Goal: Task Accomplishment & Management: Use online tool/utility

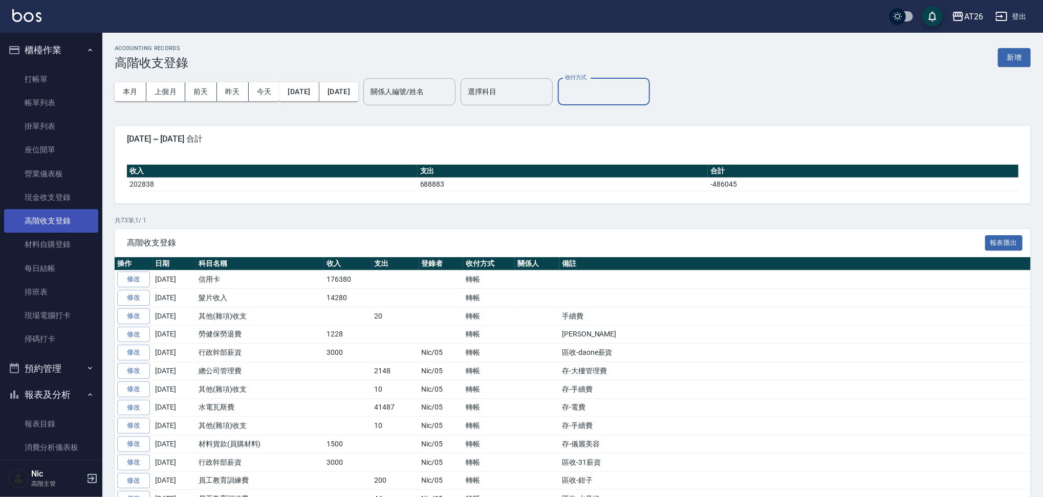
drag, startPoint x: 61, startPoint y: 246, endPoint x: 87, endPoint y: 229, distance: 31.1
click at [61, 246] on link "材料自購登錄" at bounding box center [51, 245] width 94 height 24
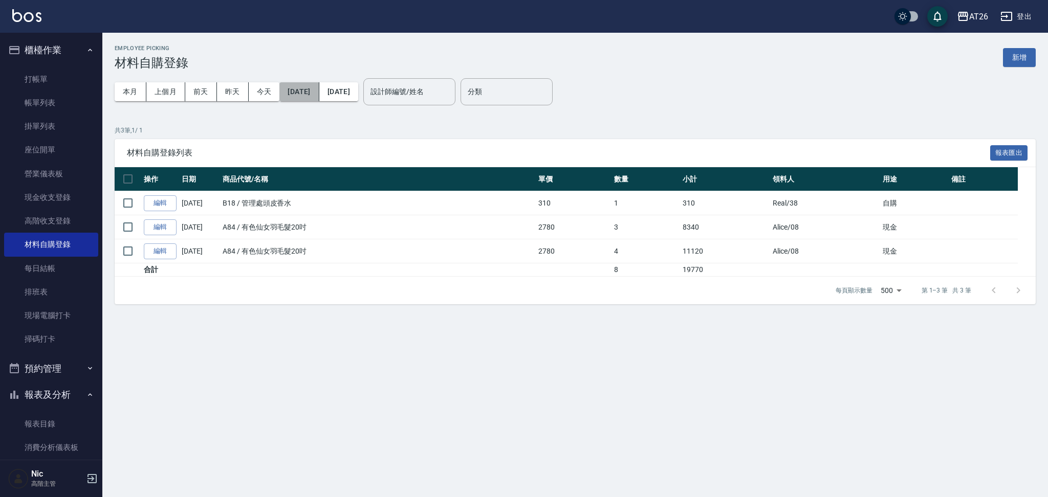
click at [308, 88] on button "[DATE]" at bounding box center [298, 91] width 39 height 19
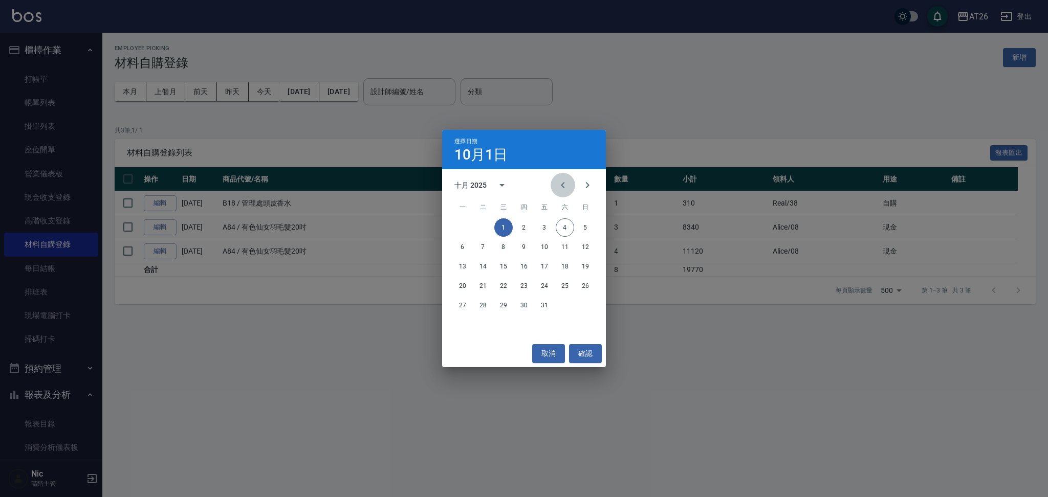
click at [565, 184] on icon "Previous month" at bounding box center [563, 185] width 12 height 12
click at [478, 311] on button "26" at bounding box center [483, 305] width 18 height 18
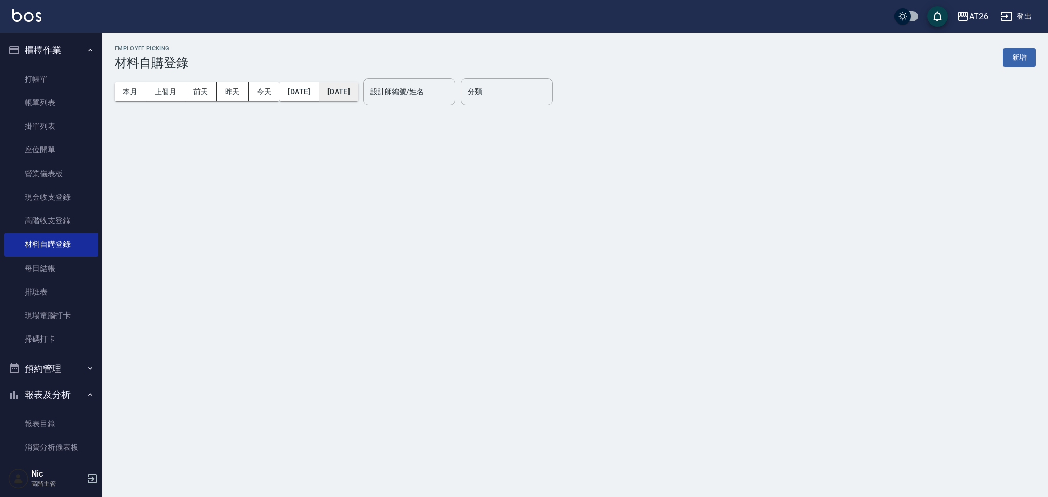
click at [358, 86] on button "[DATE]" at bounding box center [338, 91] width 39 height 19
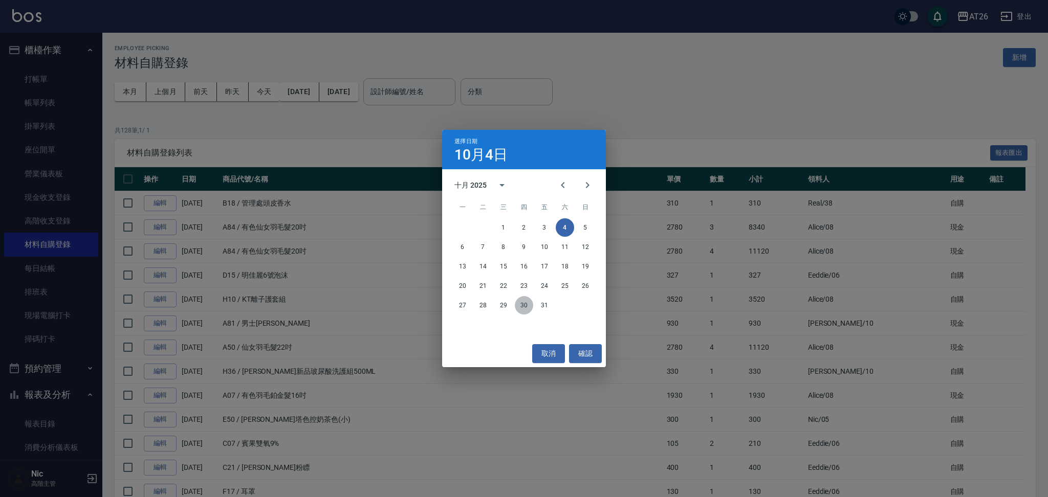
click at [524, 310] on button "30" at bounding box center [524, 305] width 18 height 18
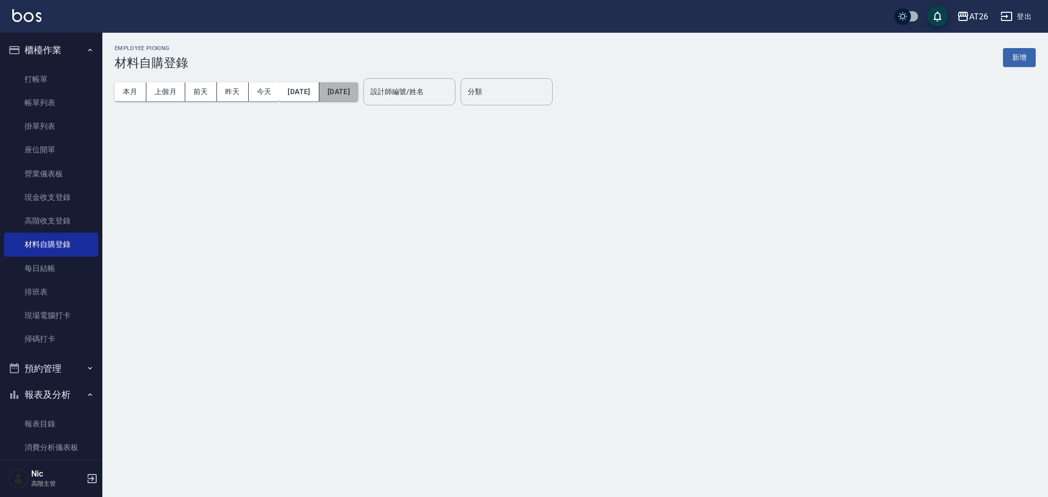
click at [358, 97] on button "[DATE]" at bounding box center [338, 91] width 39 height 19
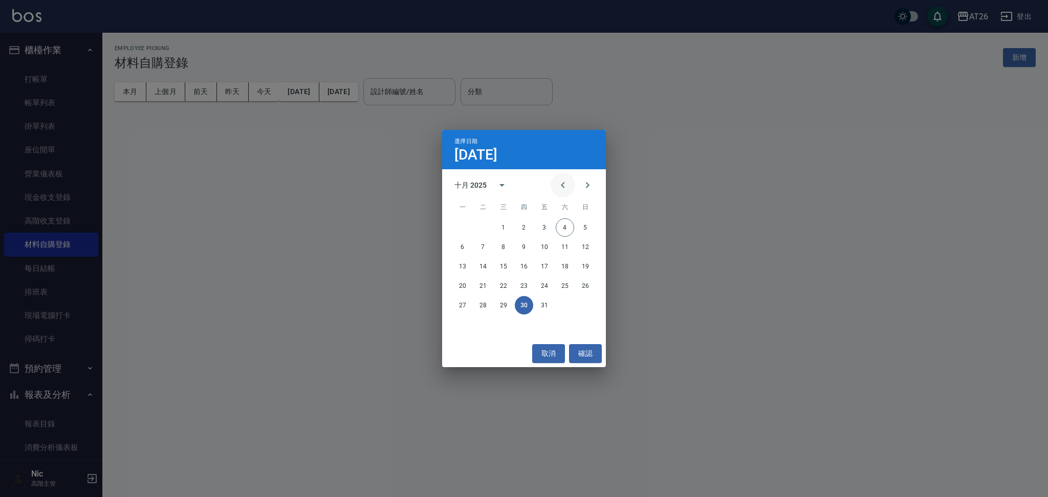
click at [560, 186] on icon "Previous month" at bounding box center [563, 185] width 12 height 12
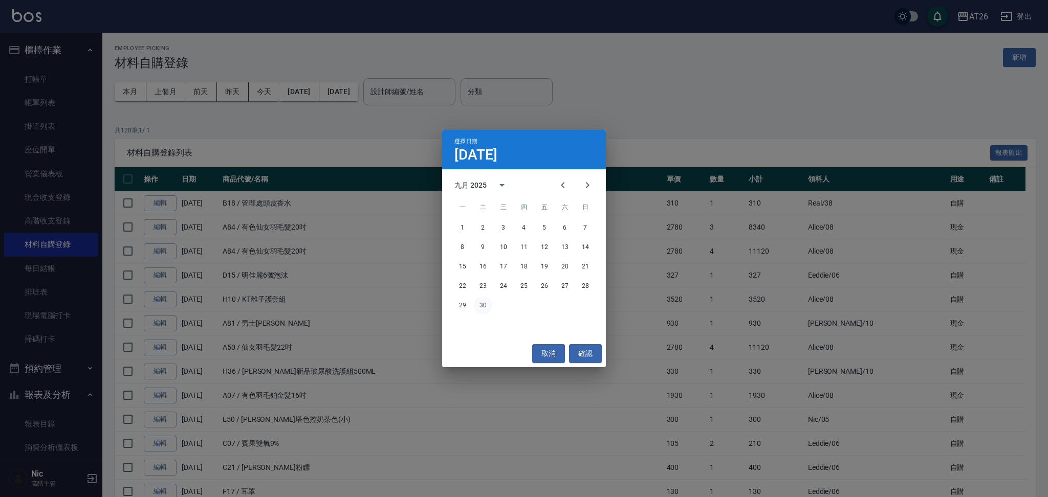
click at [485, 306] on button "30" at bounding box center [483, 305] width 18 height 18
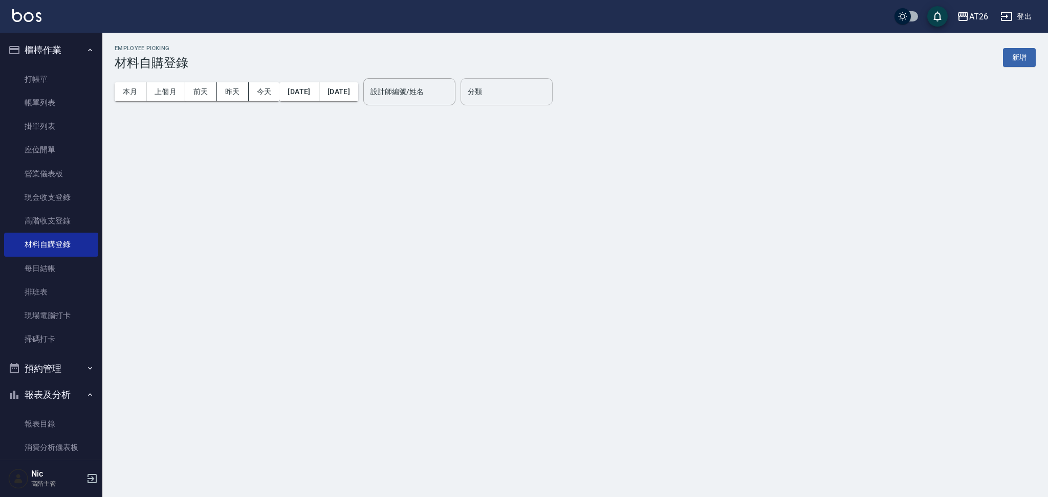
click at [529, 86] on input "分類" at bounding box center [506, 92] width 83 height 18
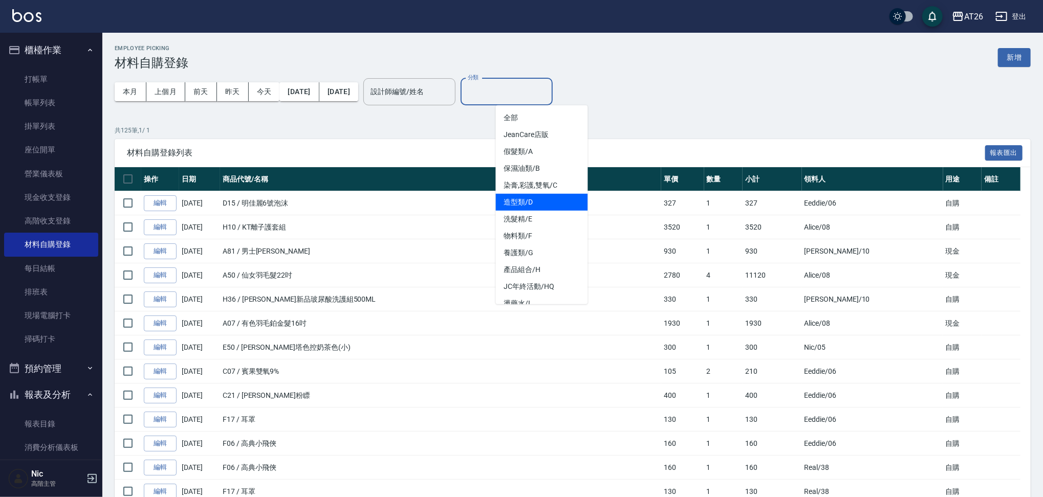
click at [545, 194] on li "造型類/D" at bounding box center [542, 202] width 92 height 17
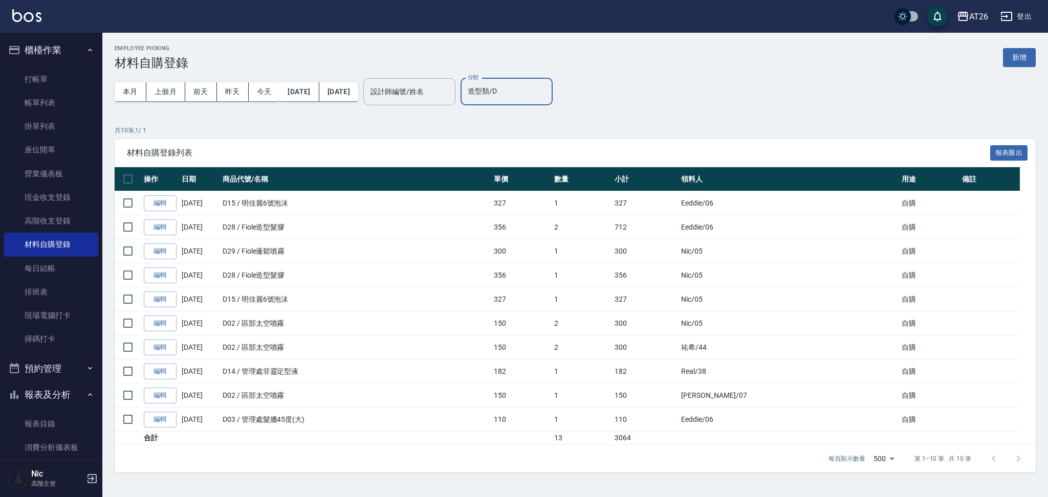
click at [547, 103] on div "造型類/D 分類" at bounding box center [506, 91] width 92 height 27
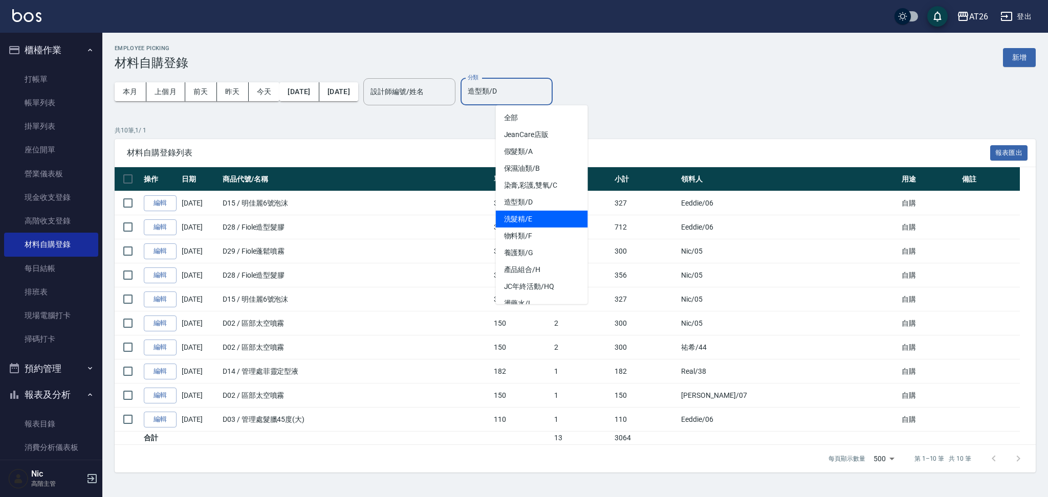
click at [540, 212] on li "洗髮精/E" at bounding box center [542, 219] width 92 height 17
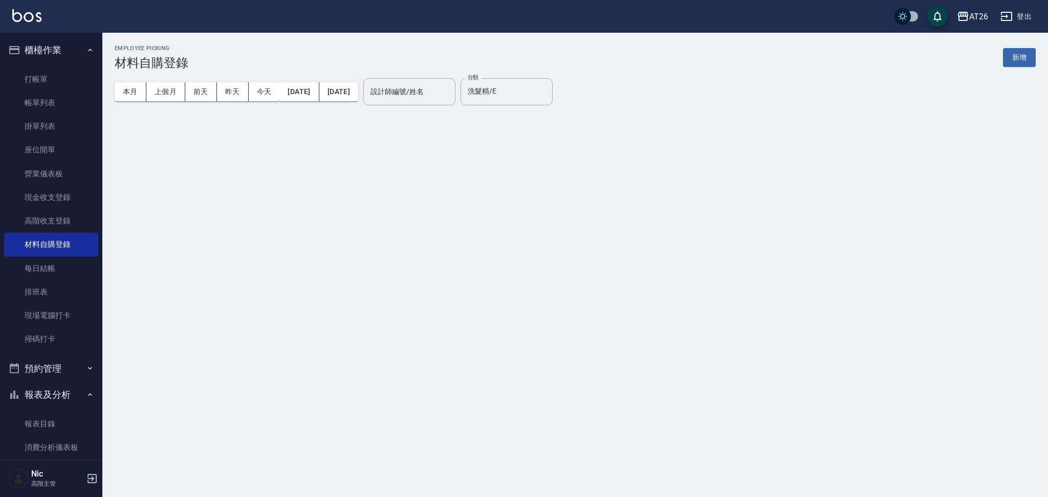
click at [540, 212] on div "Employee Picking 材料自購登錄 新增 本月 上個月 [DATE] [DATE] [DATE] [DATE] [DATE] 設計師編號/姓名 設…" at bounding box center [524, 248] width 1048 height 497
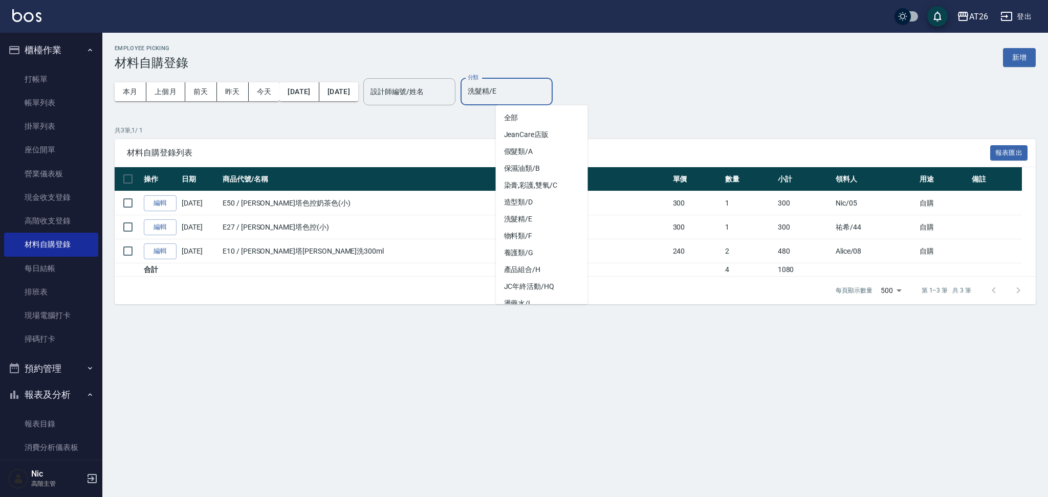
click at [548, 92] on input "洗髮精/E" at bounding box center [506, 92] width 83 height 18
click at [557, 267] on li "產品組合/H" at bounding box center [542, 269] width 92 height 17
type input "產品組合/H"
